Goal: Task Accomplishment & Management: Use online tool/utility

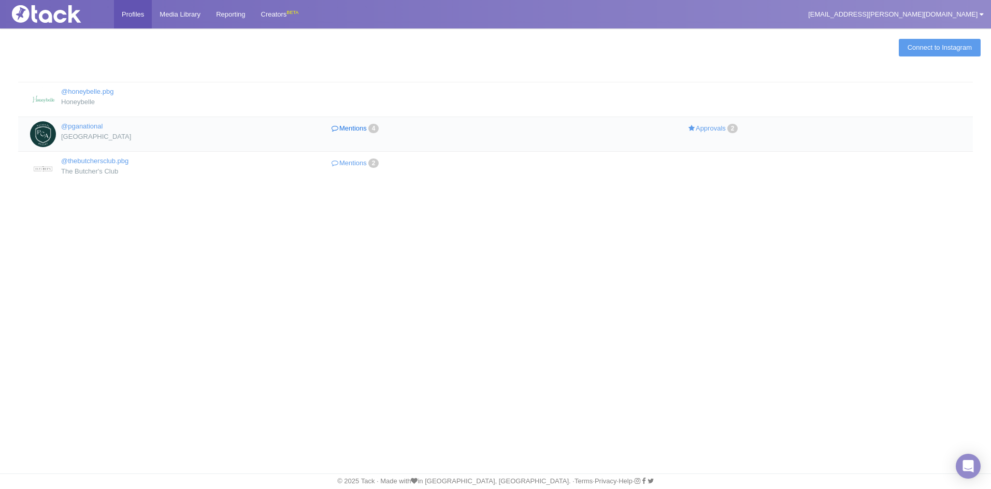
click at [362, 128] on link "Mentions 4" at bounding box center [356, 128] width 179 height 15
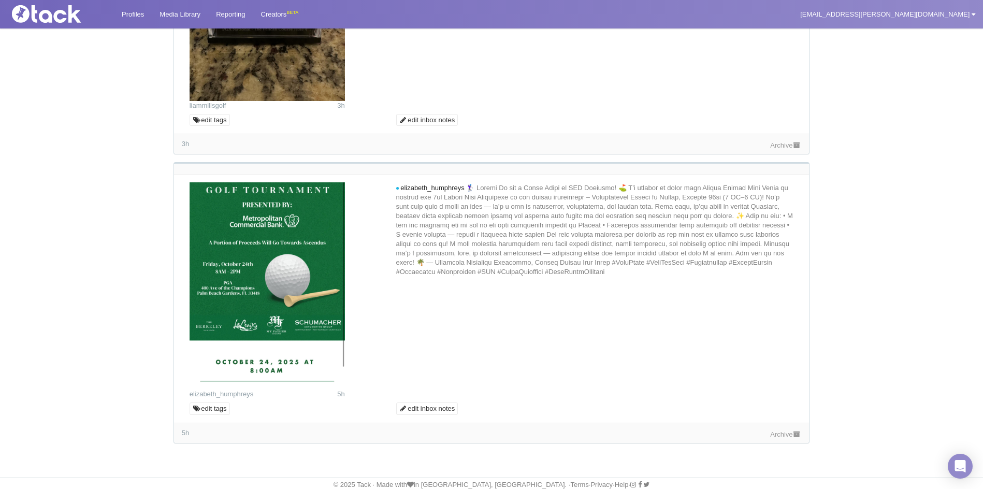
scroll to position [813, 0]
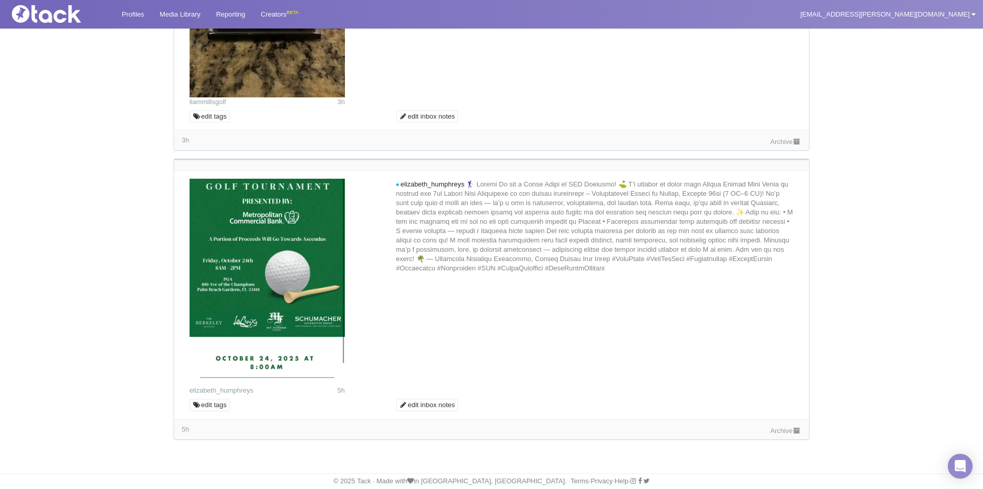
click at [784, 434] on link "Archive" at bounding box center [785, 431] width 31 height 8
click at [793, 138] on link "Archive" at bounding box center [785, 142] width 31 height 8
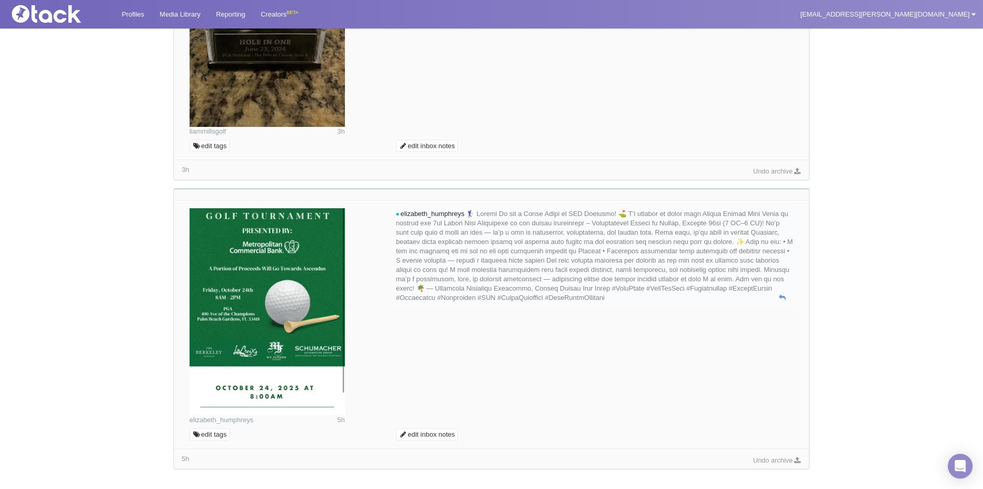
scroll to position [502, 0]
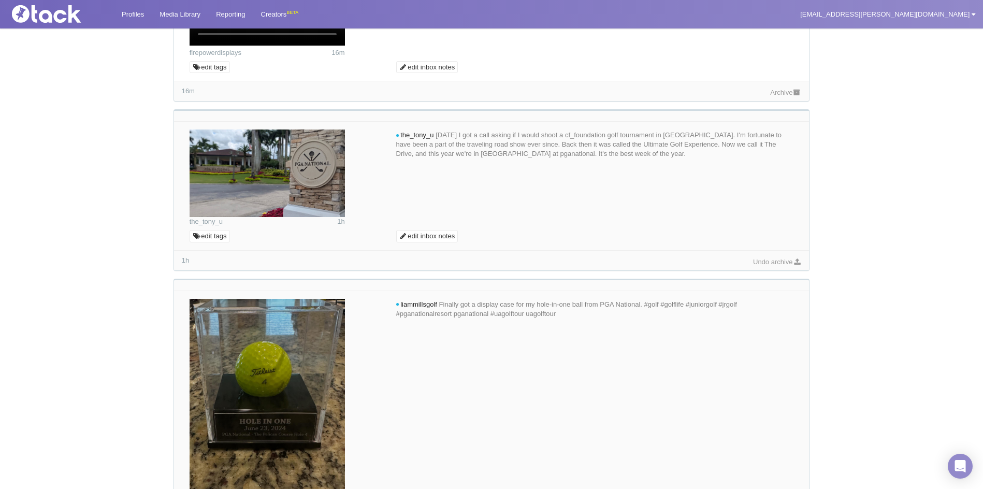
scroll to position [207, 0]
click at [785, 96] on div "Archive" at bounding box center [785, 90] width 31 height 11
click at [785, 95] on link "Archive" at bounding box center [785, 92] width 31 height 8
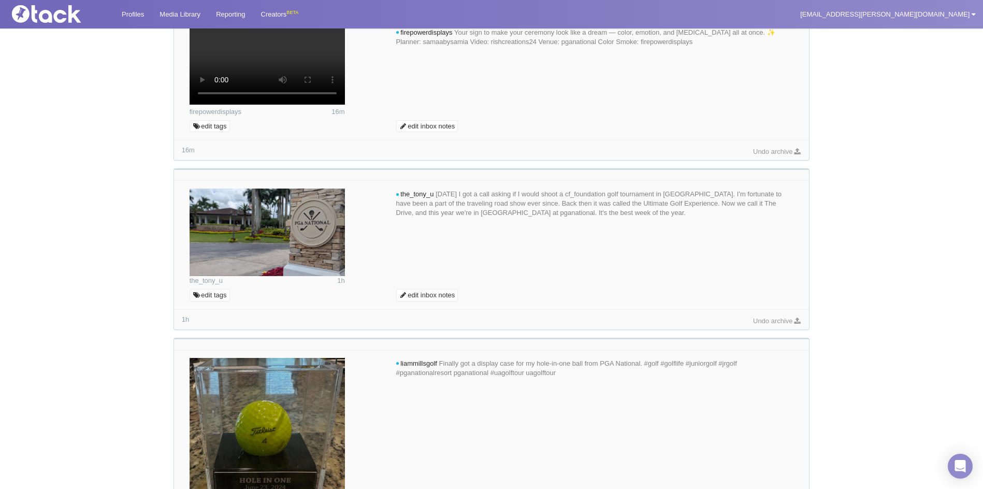
scroll to position [0, 0]
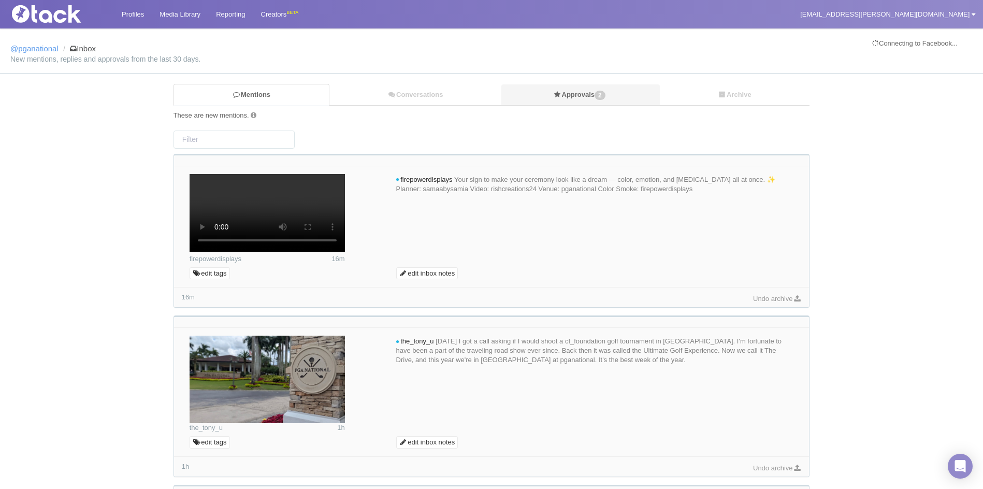
click at [596, 94] on link "Approvals 2" at bounding box center [580, 94] width 158 height 21
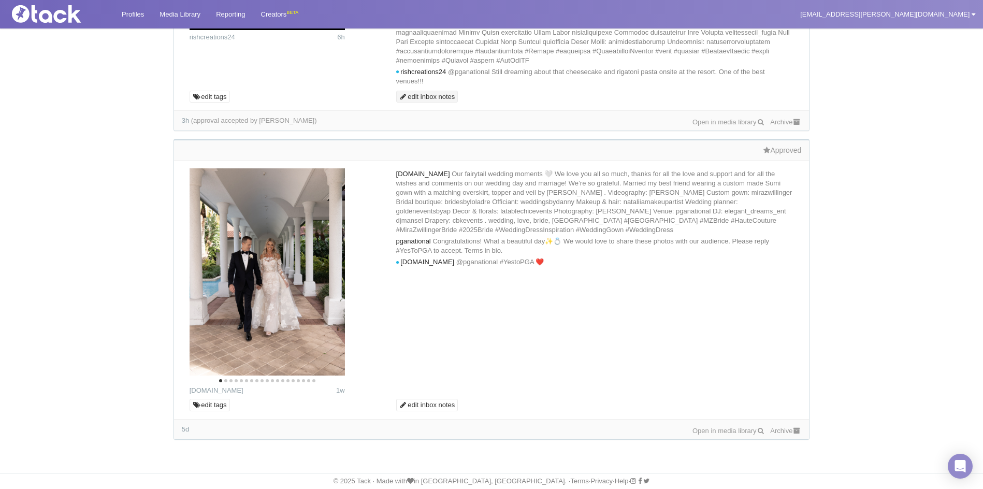
scroll to position [384, 0]
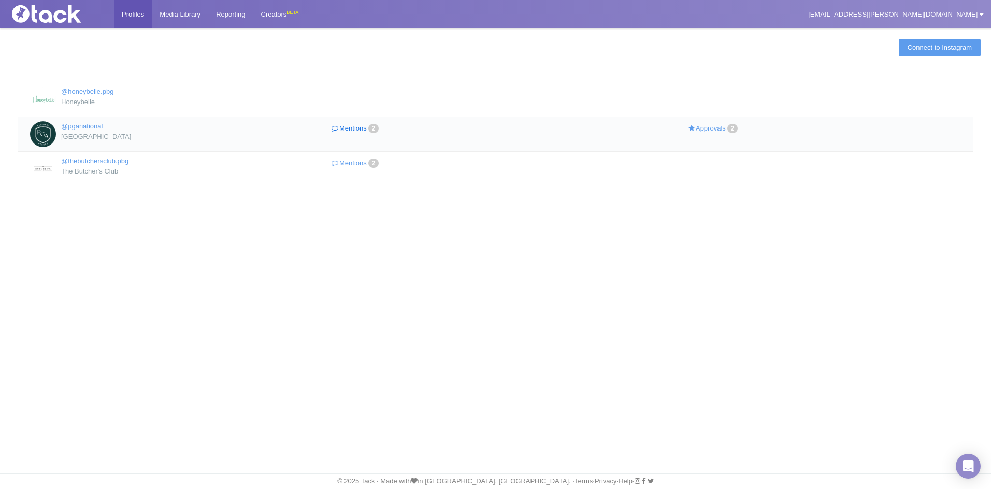
click at [354, 123] on link "Mentions 2" at bounding box center [356, 128] width 179 height 15
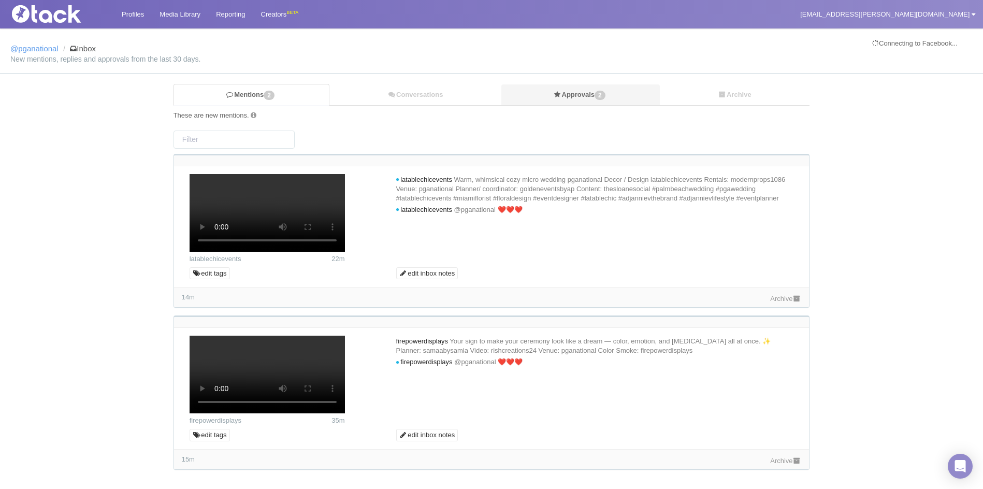
click at [562, 89] on link "Approvals 2" at bounding box center [580, 94] width 158 height 21
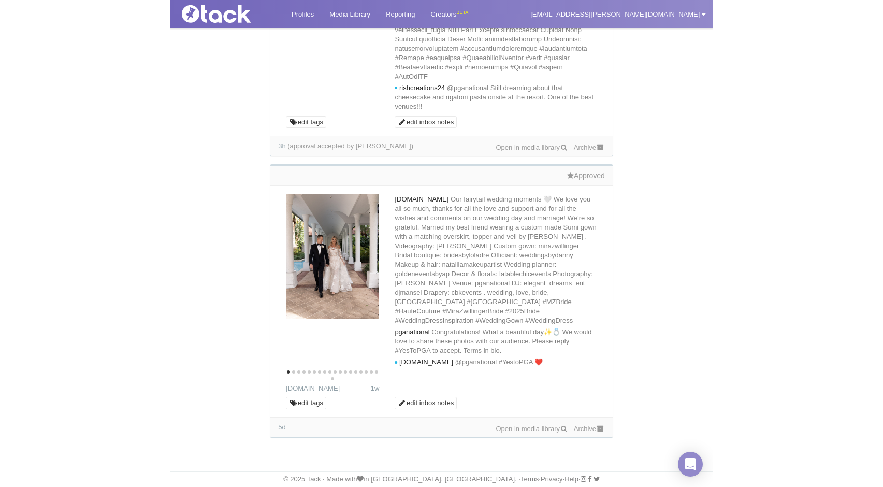
scroll to position [321, 0]
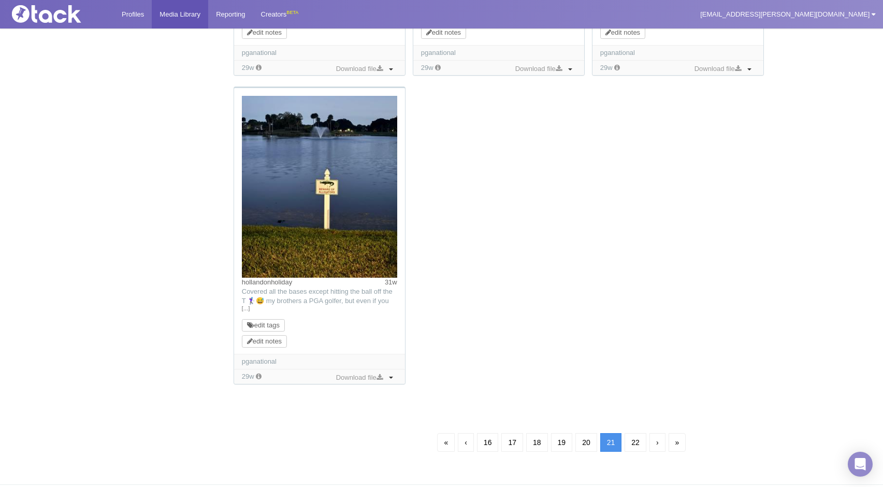
scroll to position [1084, 0]
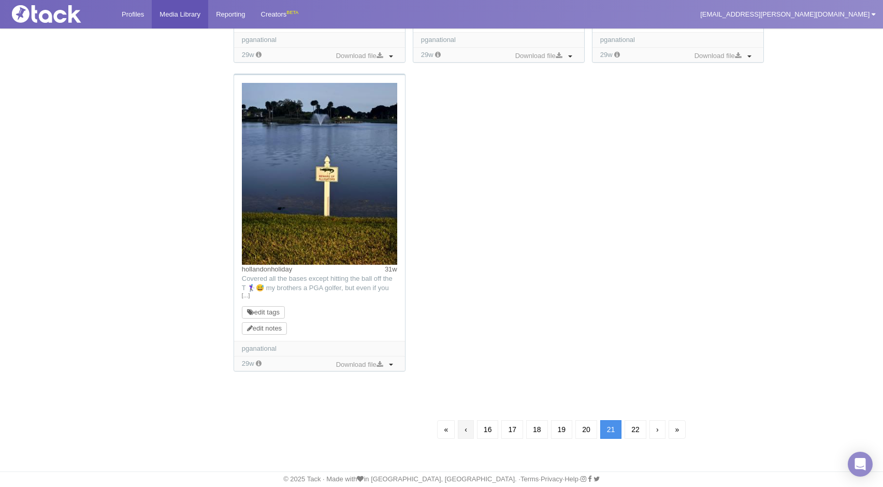
click at [458, 430] on link "‹" at bounding box center [466, 429] width 16 height 19
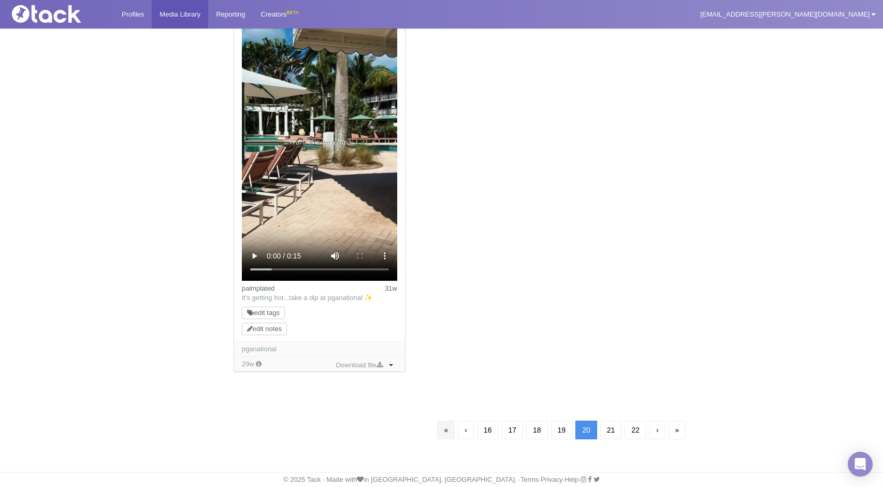
click at [438, 436] on link "«" at bounding box center [446, 430] width 18 height 19
